Goal: Task Accomplishment & Management: Manage account settings

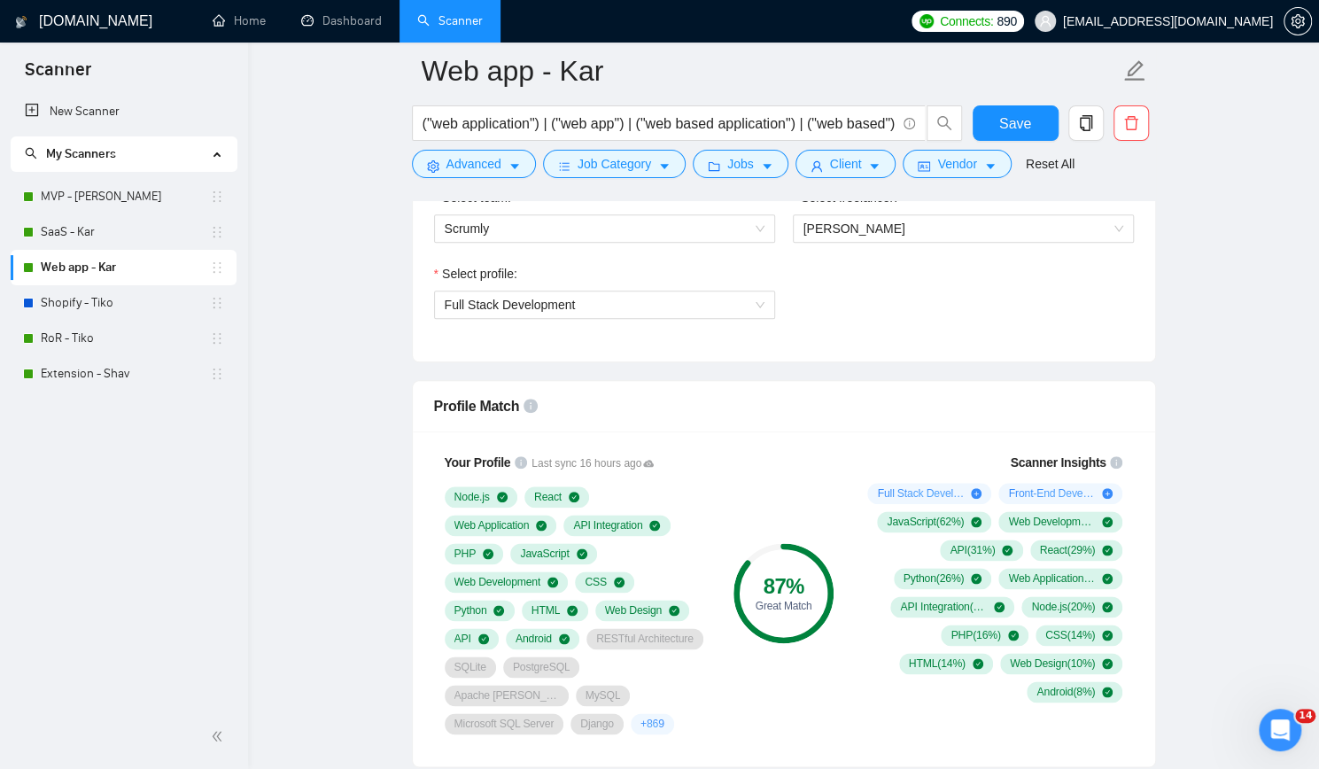
drag, startPoint x: 103, startPoint y: 187, endPoint x: 528, endPoint y: 199, distance: 425.2
click at [103, 187] on link "MVP - [PERSON_NAME]" at bounding box center [125, 196] width 169 height 35
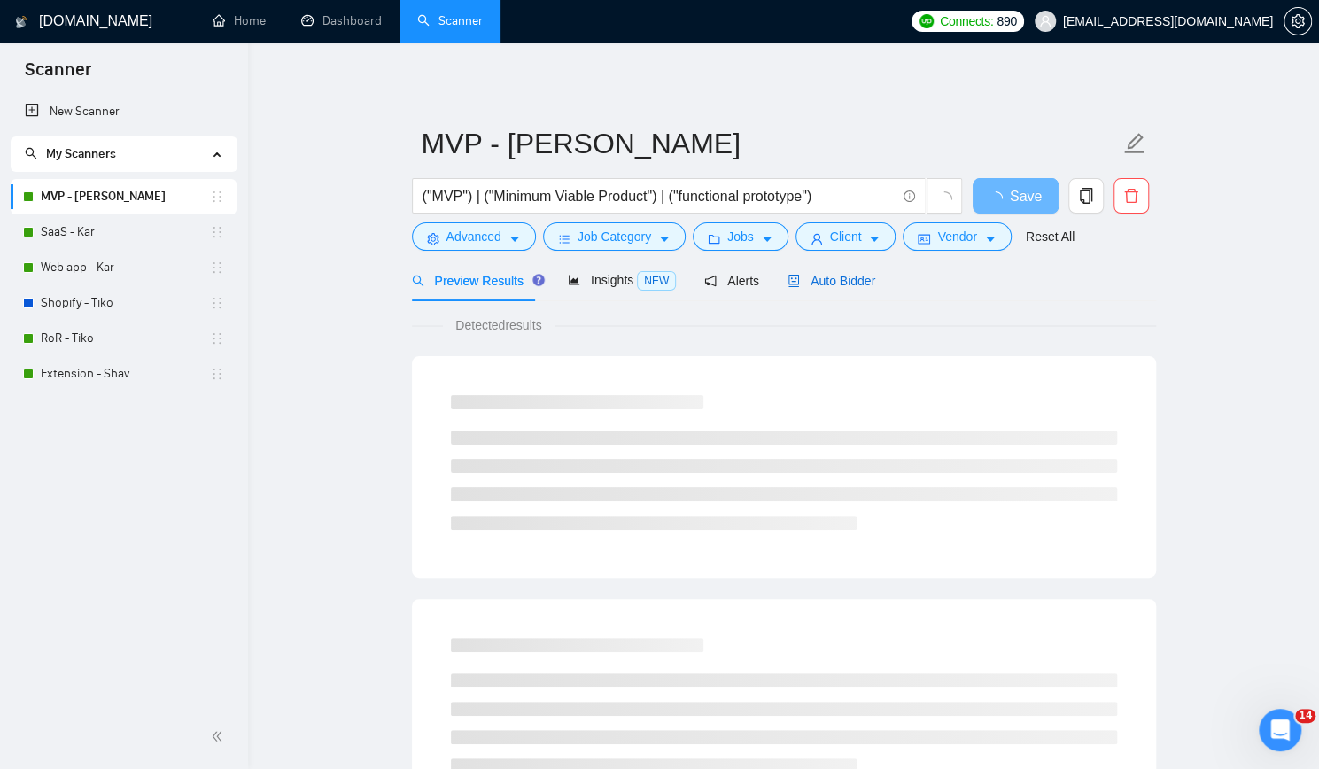
click at [834, 284] on span "Auto Bidder" at bounding box center [831, 281] width 88 height 14
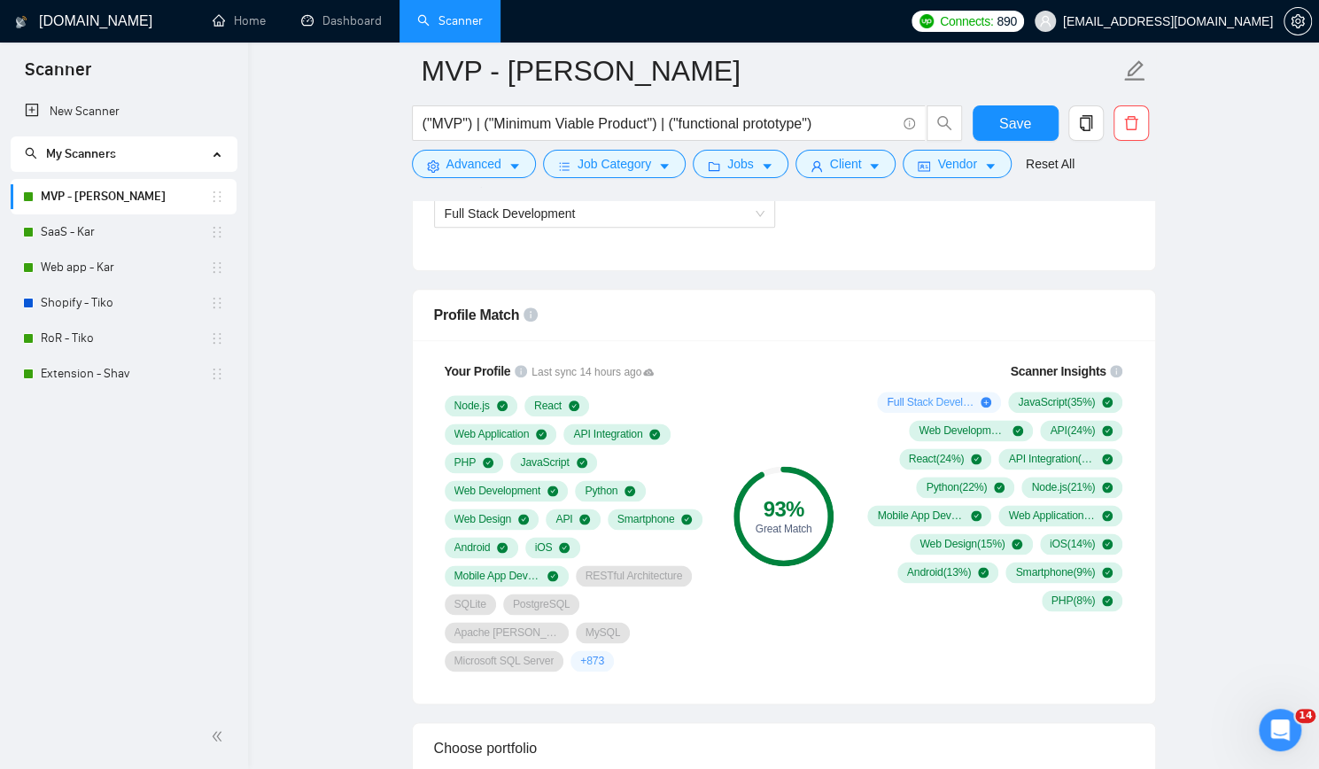
scroll to position [1151, 0]
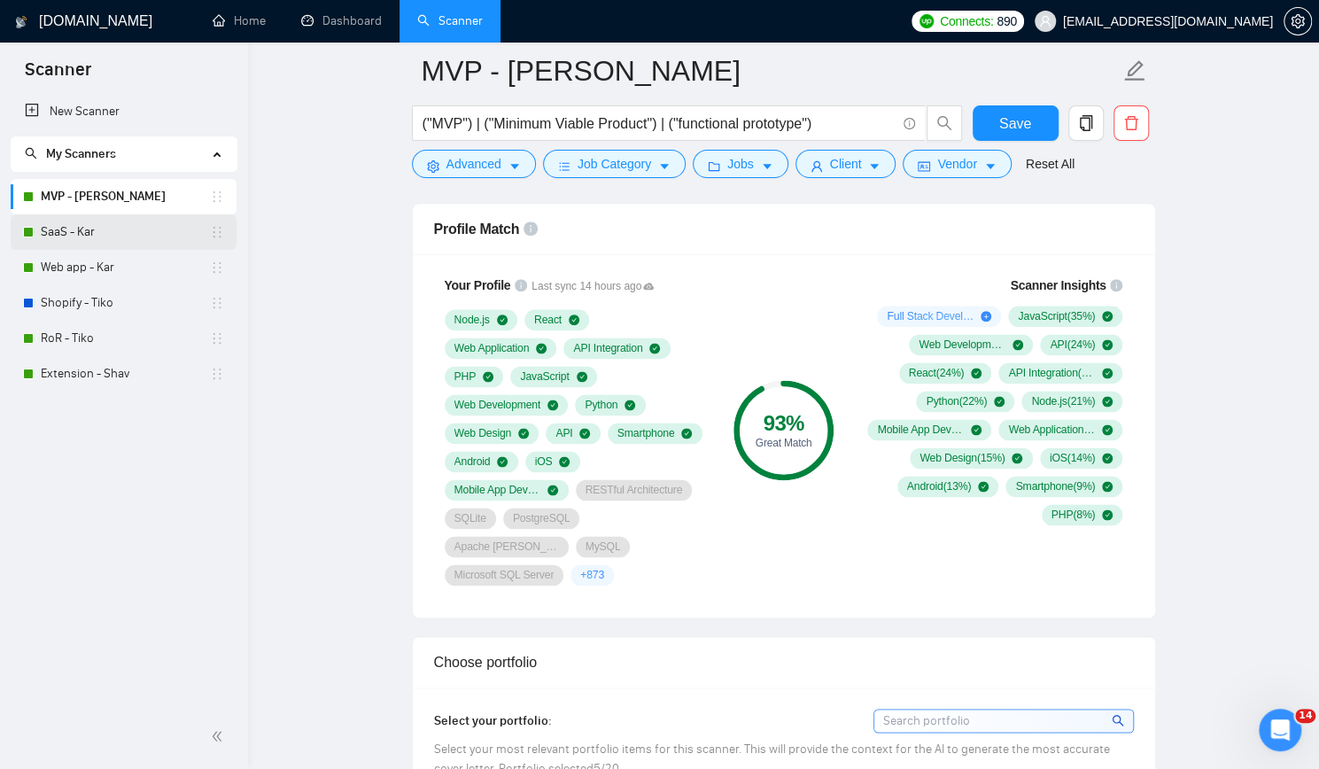
click at [105, 232] on link "SaaS - Kar" at bounding box center [125, 231] width 169 height 35
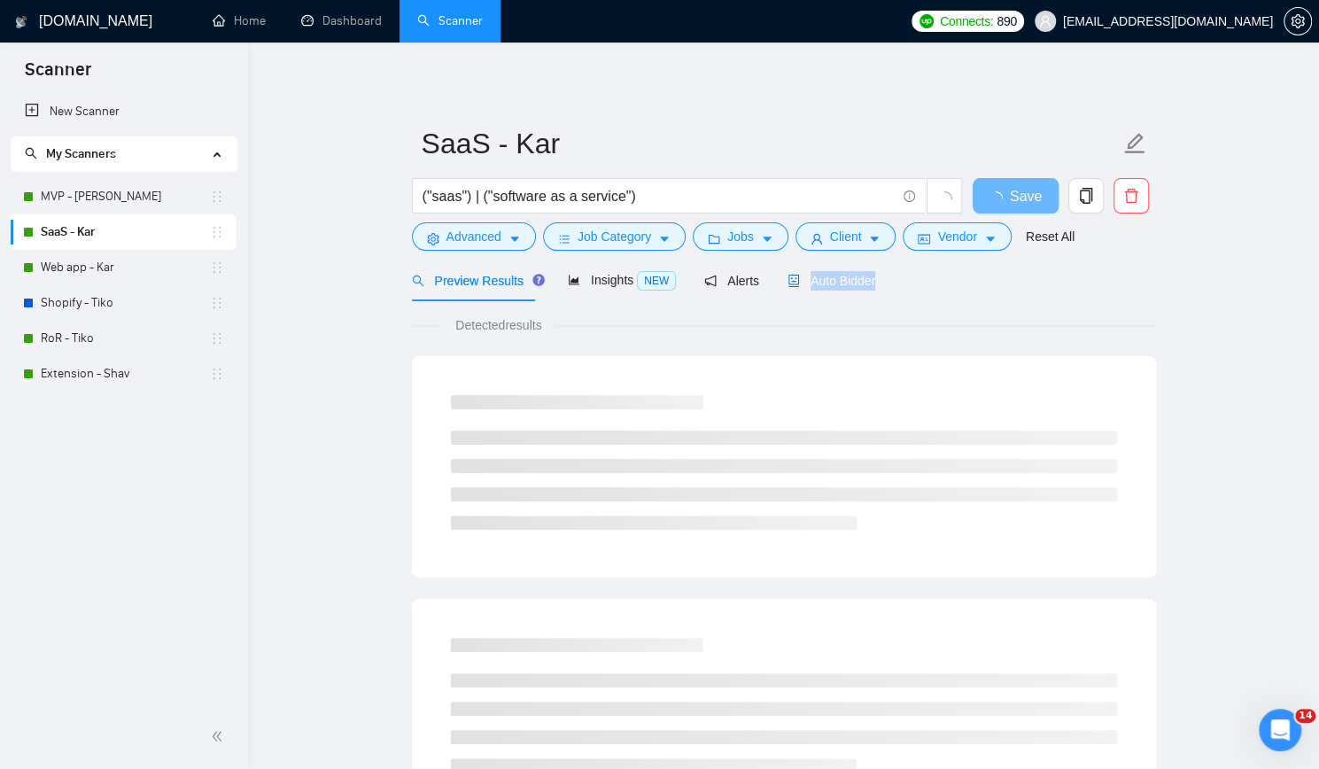
click at [816, 276] on span "Auto Bidder" at bounding box center [831, 281] width 88 height 14
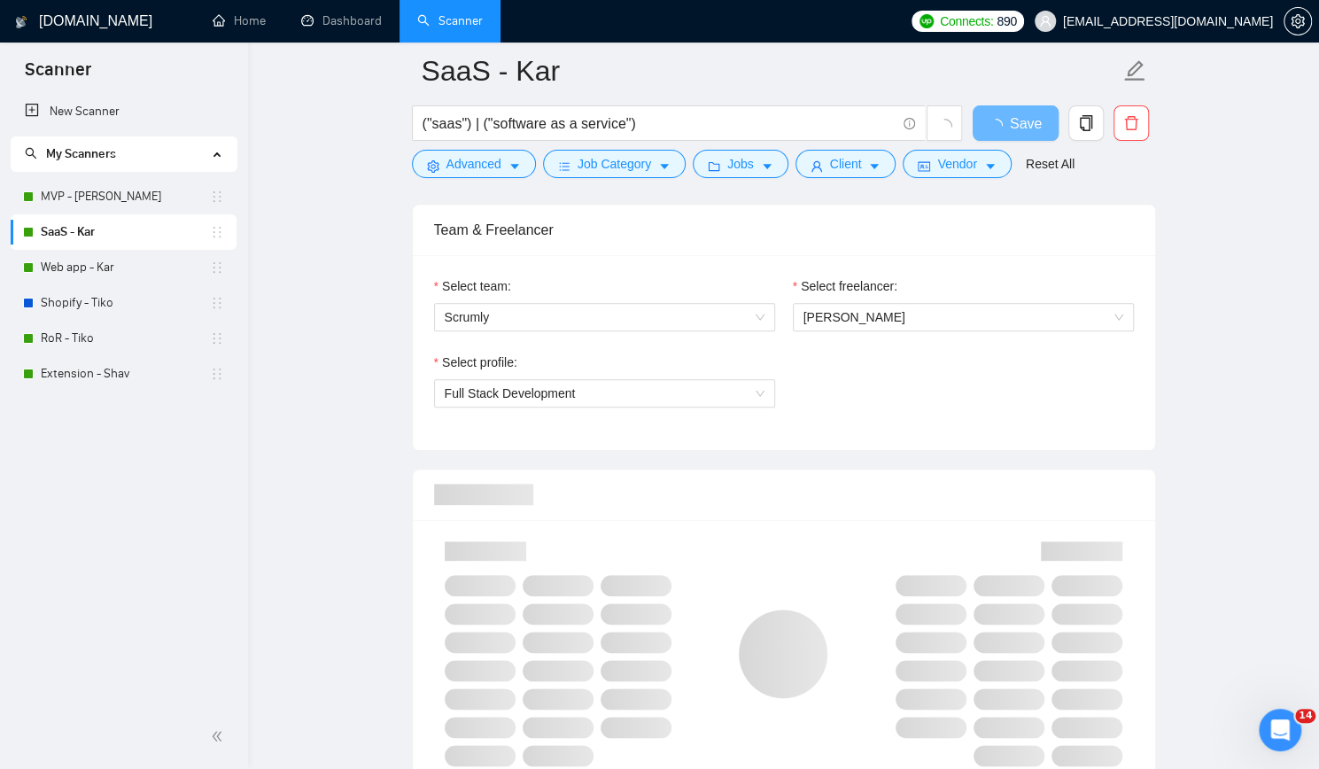
scroll to position [1151, 0]
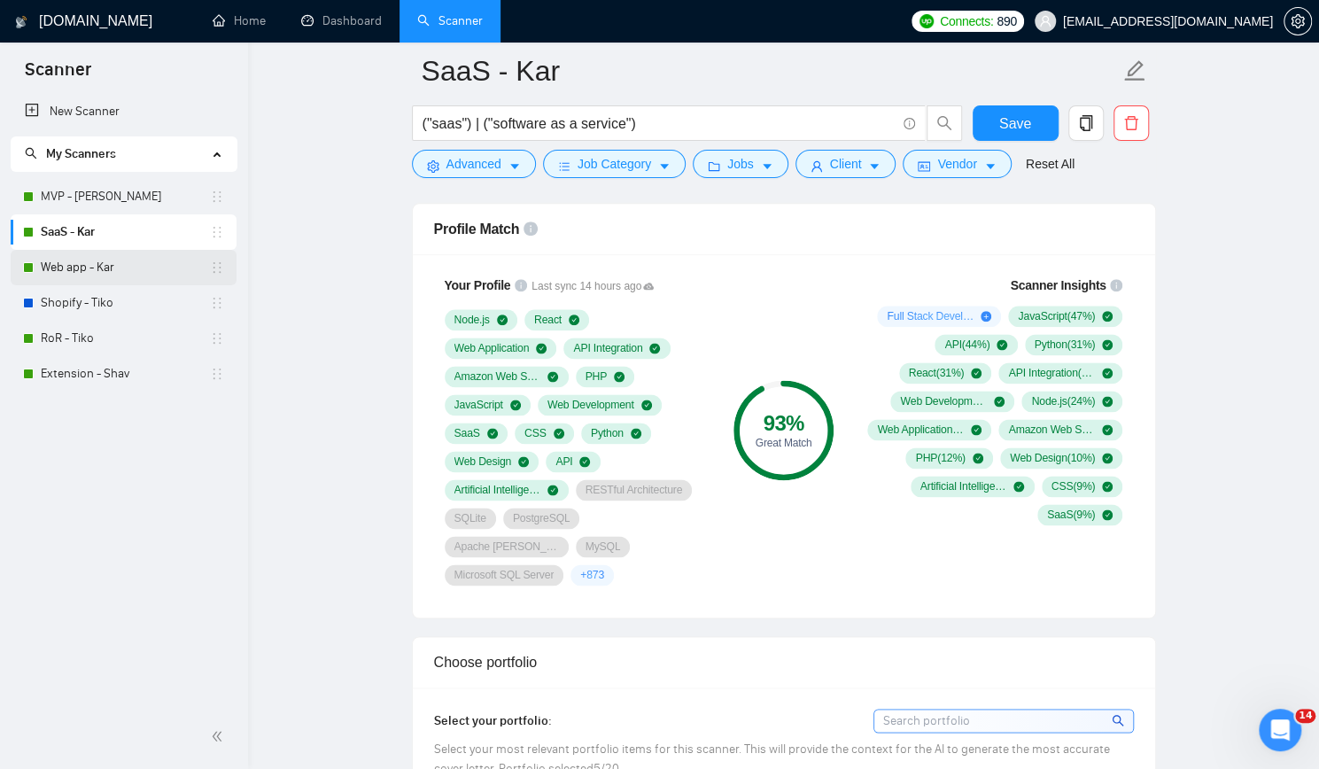
click at [131, 265] on link "Web app - Kar" at bounding box center [125, 267] width 169 height 35
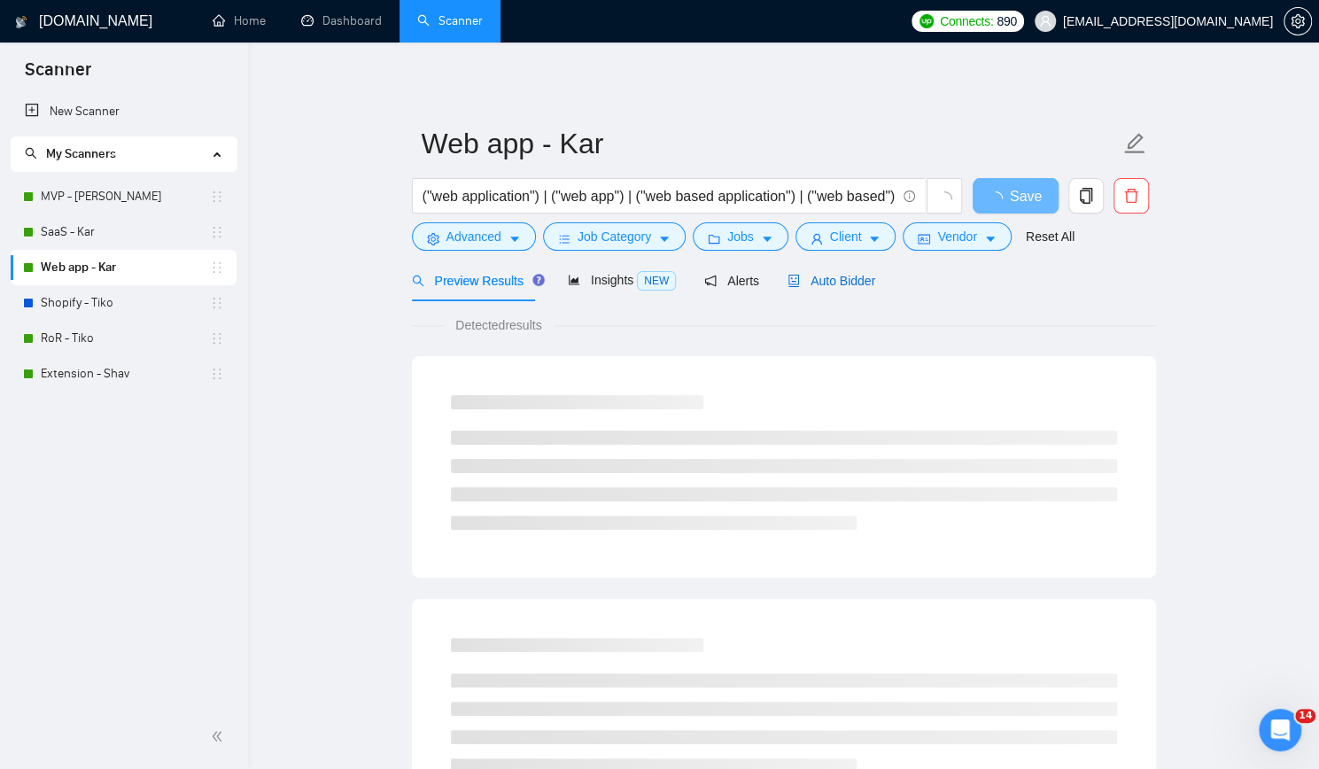
click at [820, 277] on span "Auto Bidder" at bounding box center [831, 281] width 88 height 14
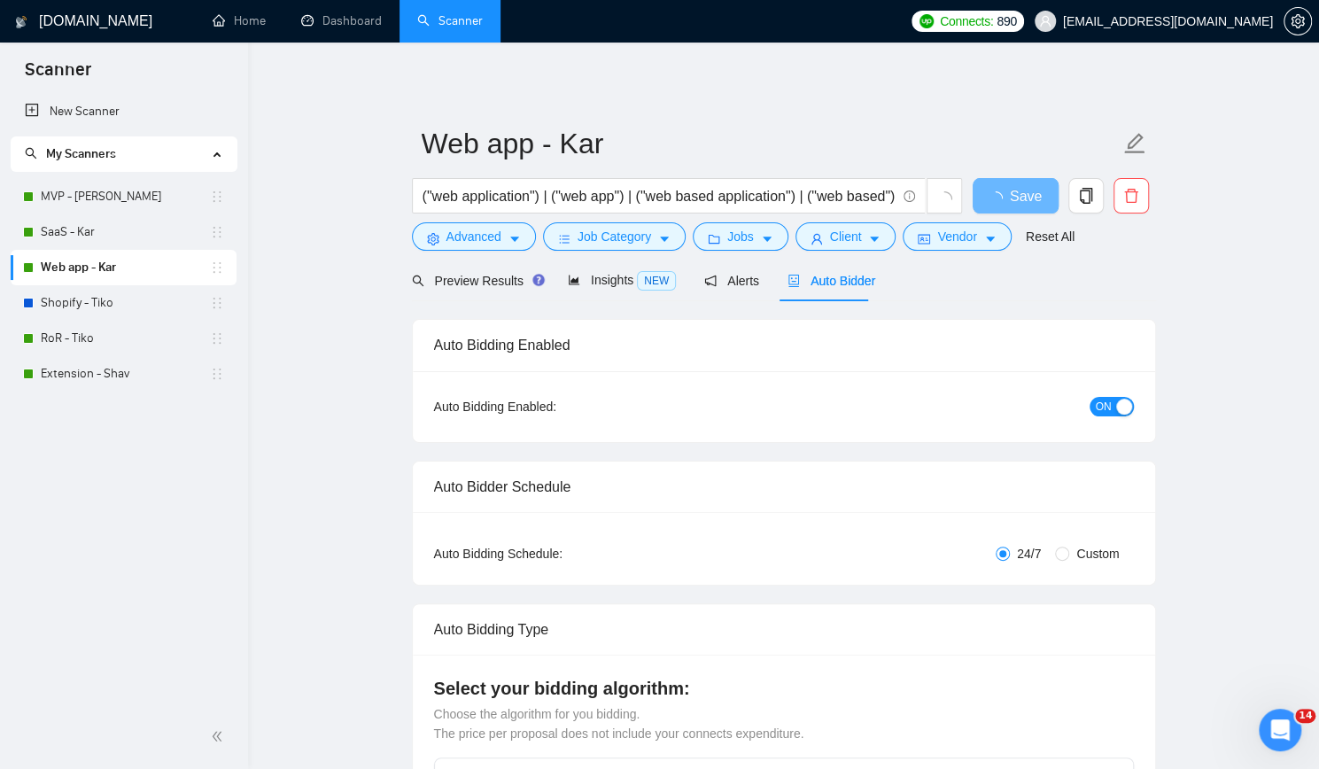
checkbox input "true"
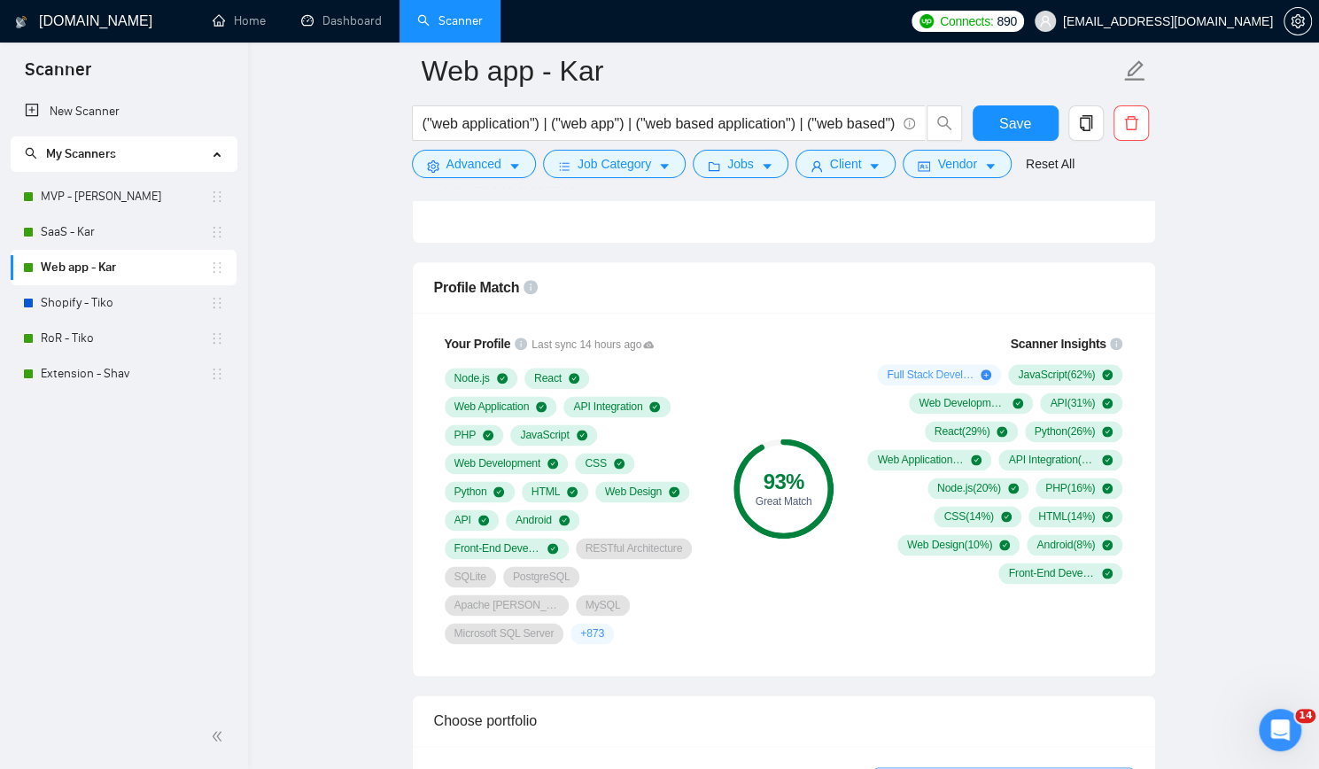
scroll to position [1151, 0]
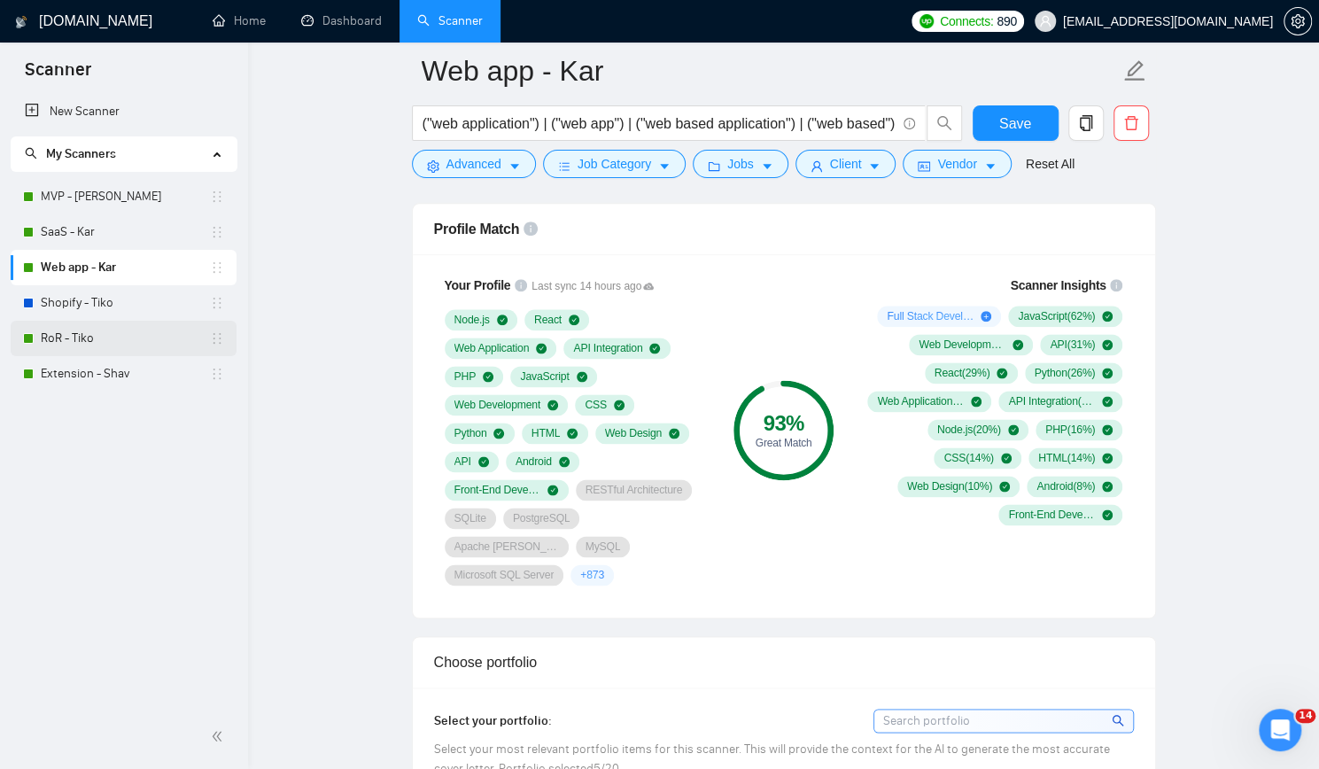
click at [73, 340] on link "RoR - Tiko" at bounding box center [125, 338] width 169 height 35
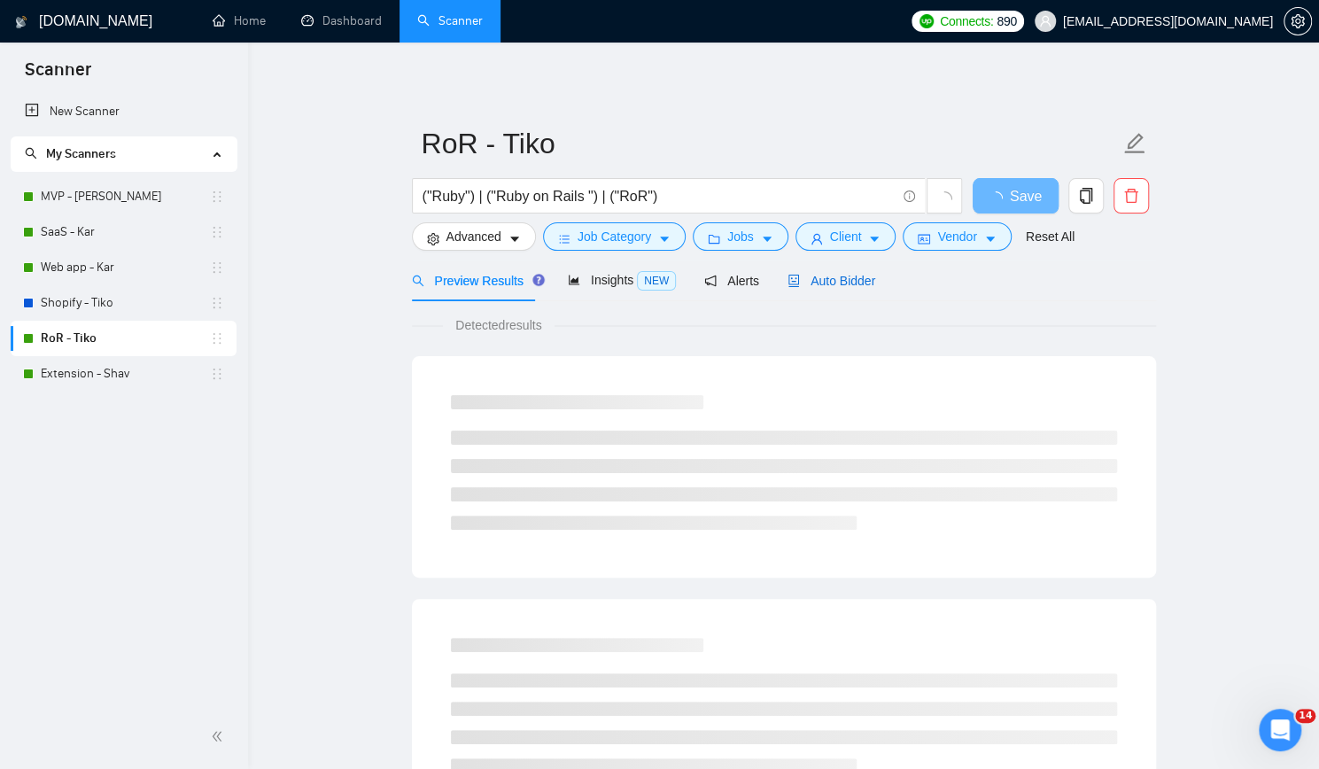
click at [824, 284] on span "Auto Bidder" at bounding box center [831, 281] width 88 height 14
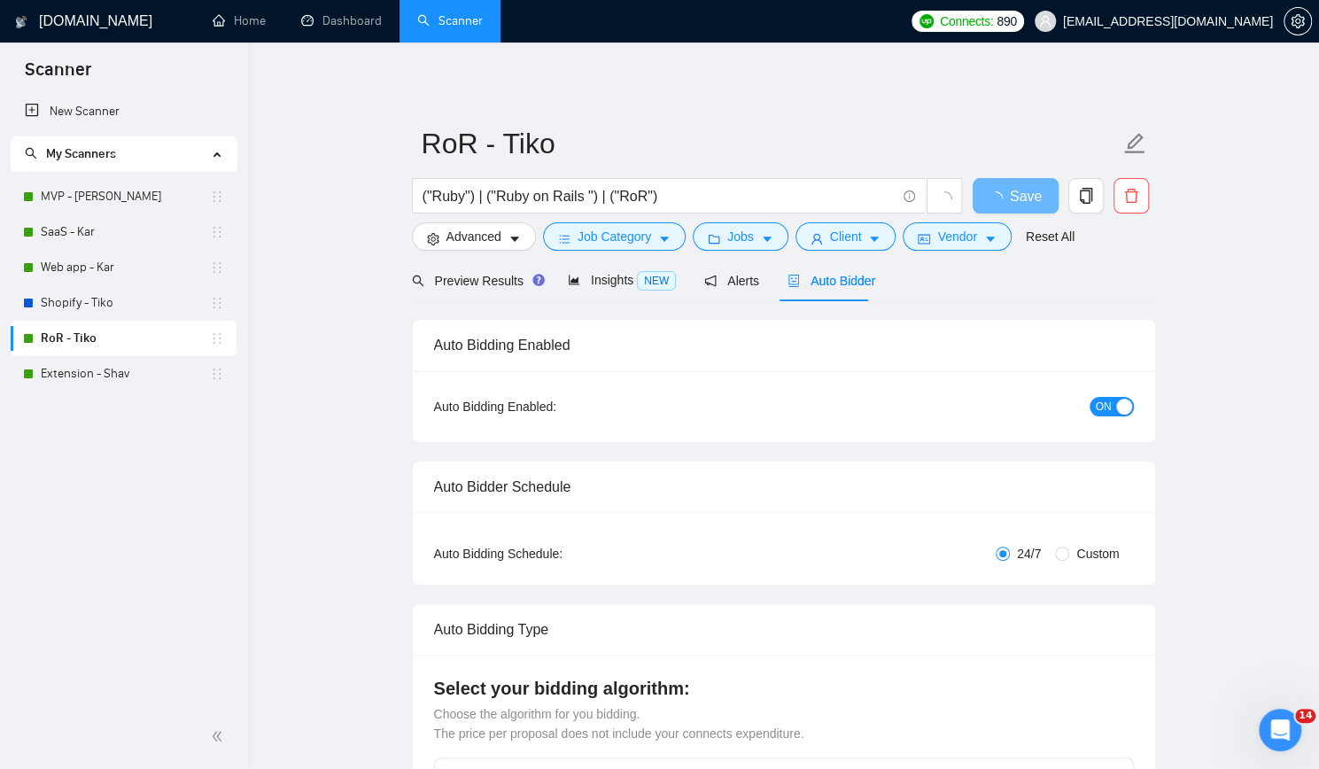
checkbox input "true"
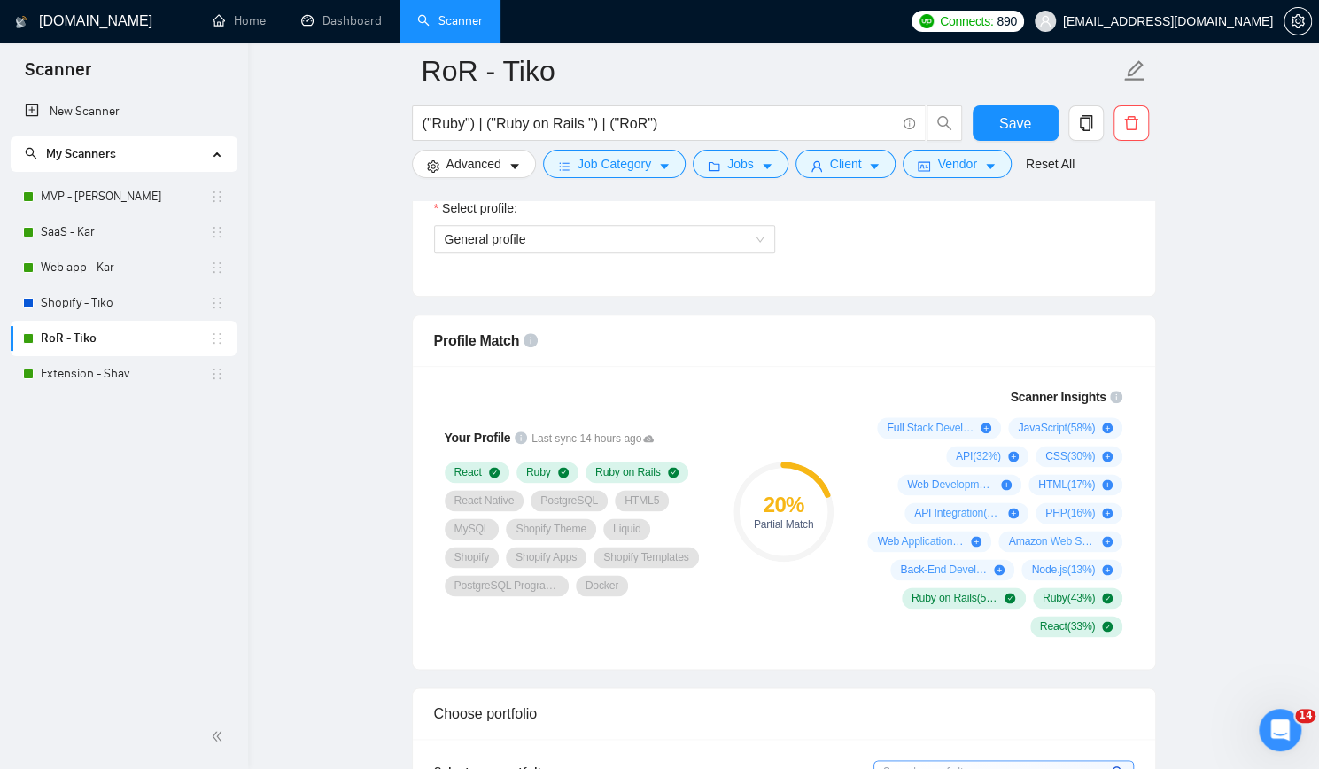
scroll to position [1063, 0]
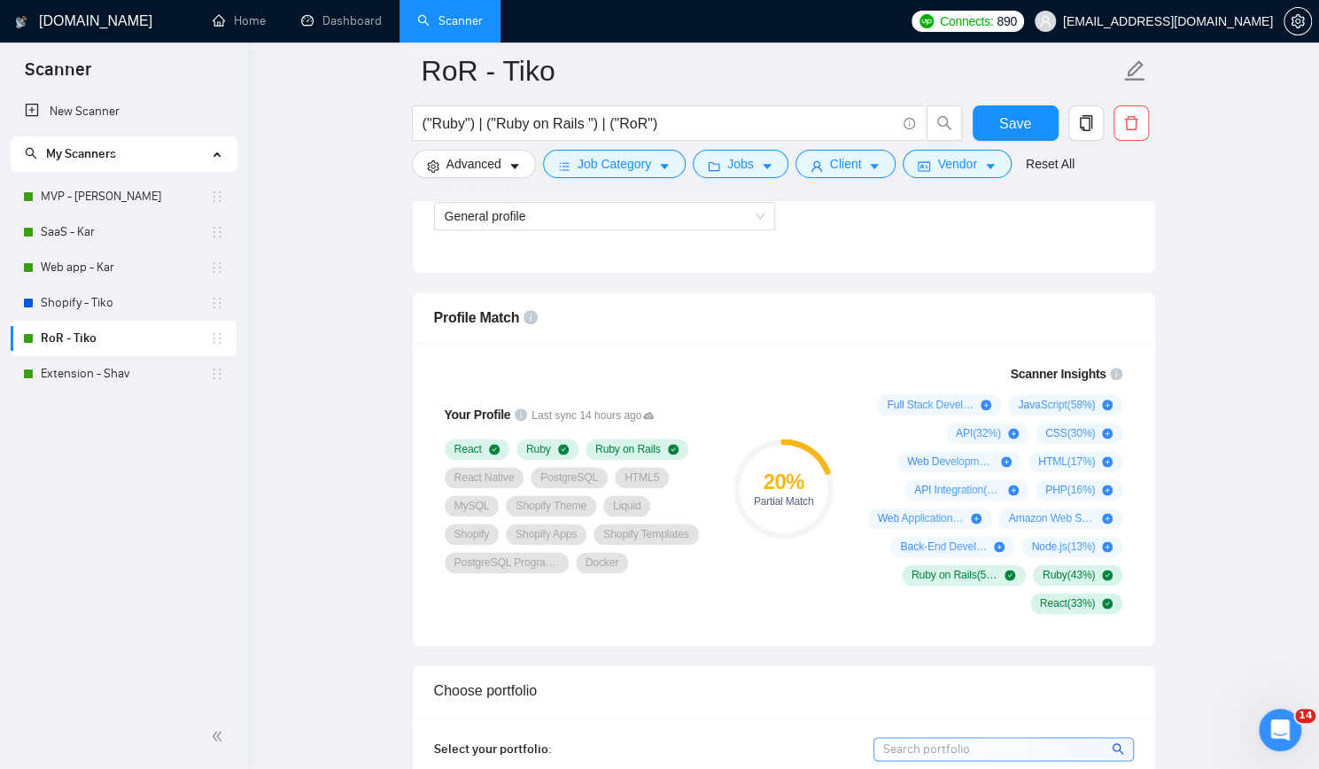
drag, startPoint x: 150, startPoint y: 374, endPoint x: 301, endPoint y: 336, distance: 156.1
click at [150, 374] on link "Extension - Shav" at bounding box center [125, 373] width 169 height 35
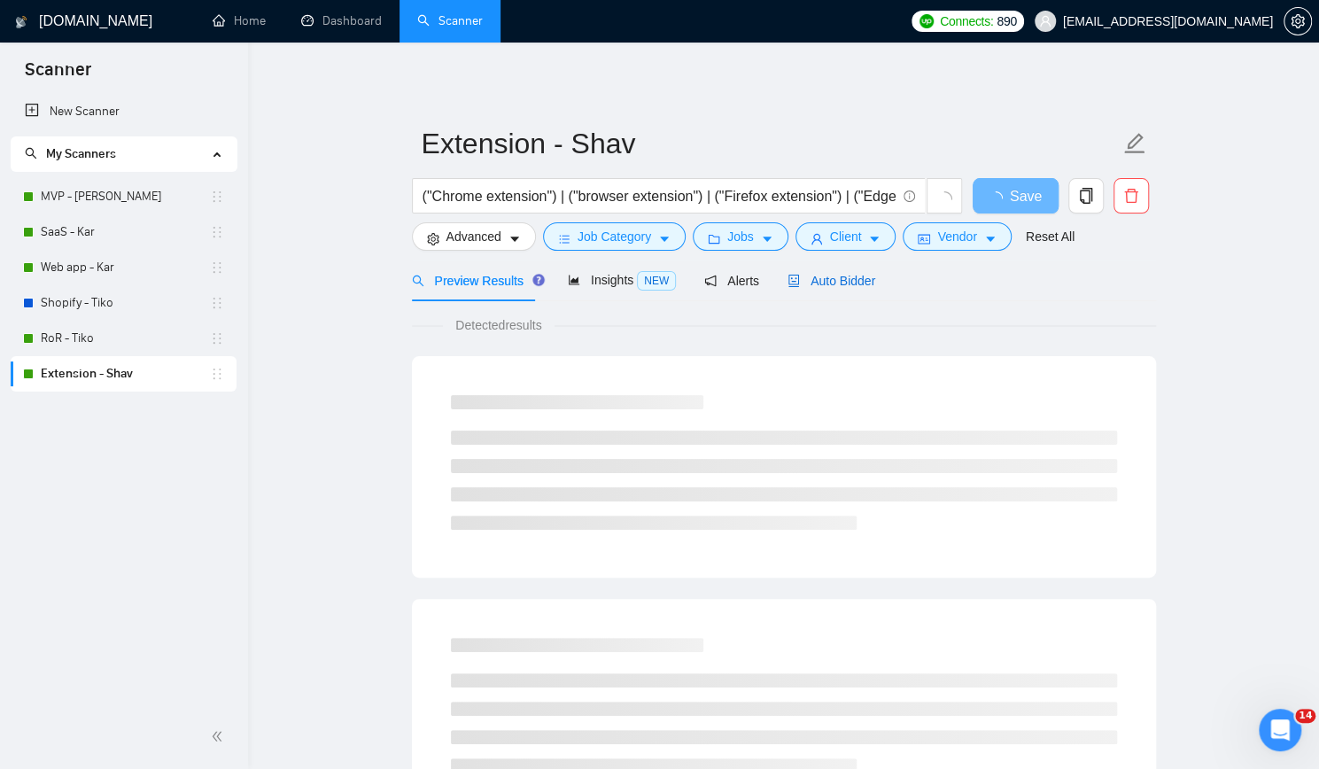
click at [833, 274] on span "Auto Bidder" at bounding box center [831, 281] width 88 height 14
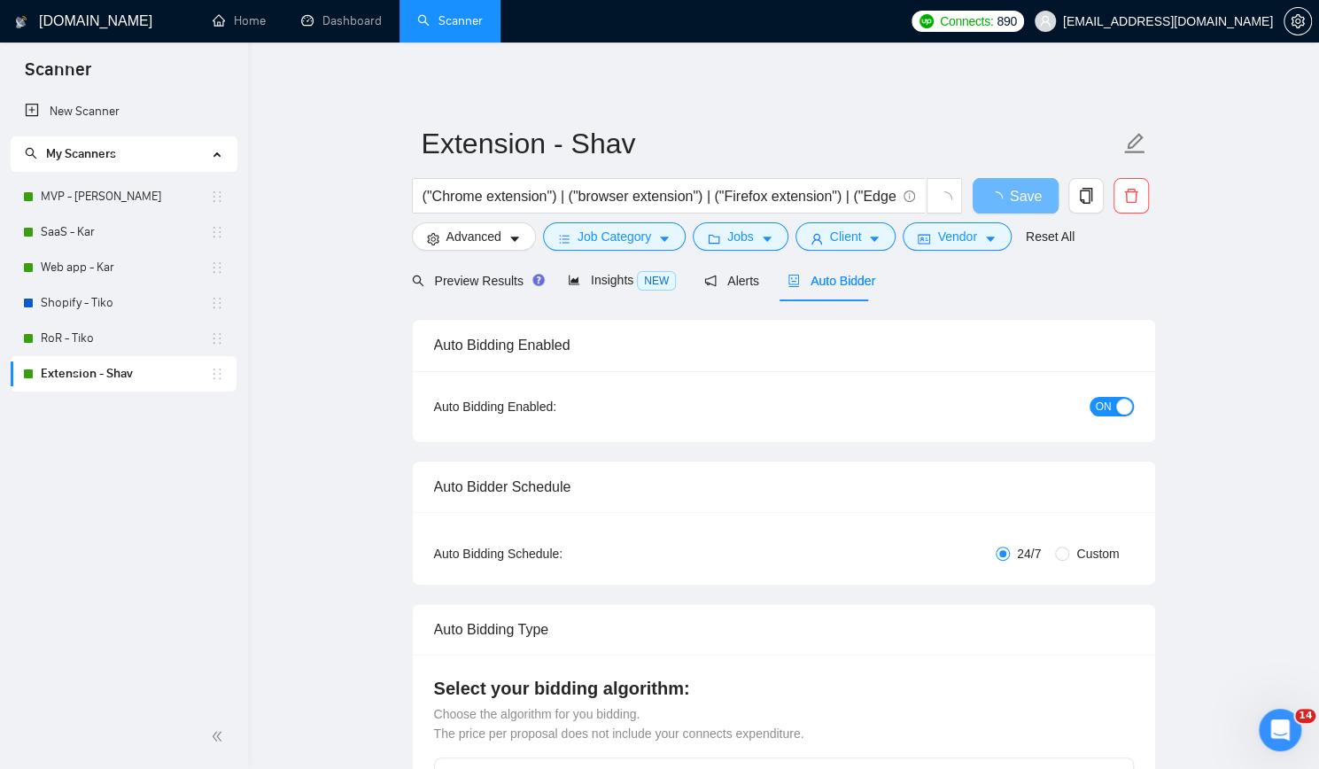
checkbox input "true"
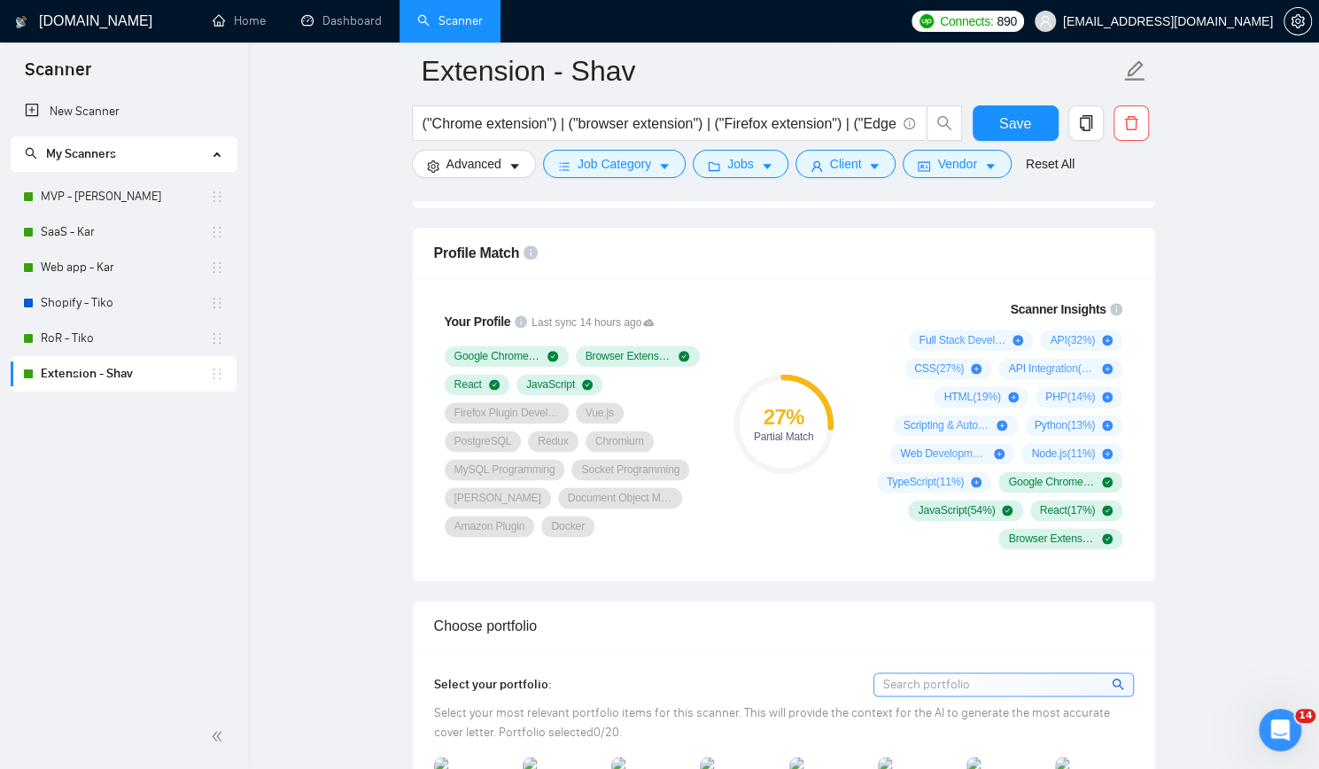
scroll to position [1151, 0]
